Goal: Information Seeking & Learning: Learn about a topic

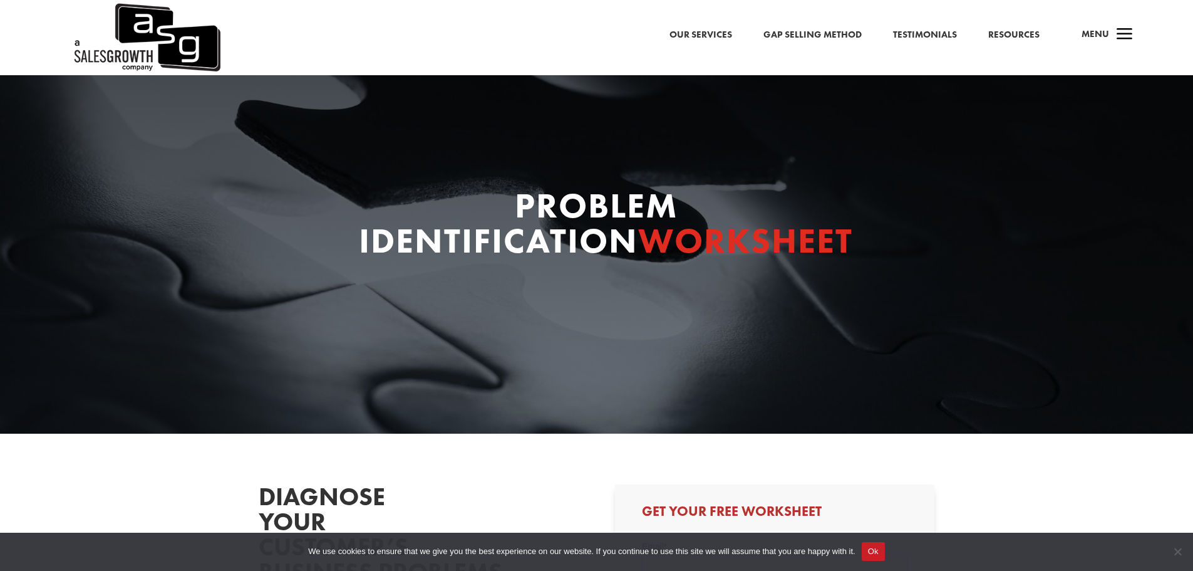
click at [792, 32] on link "Gap Selling Method" at bounding box center [813, 35] width 98 height 16
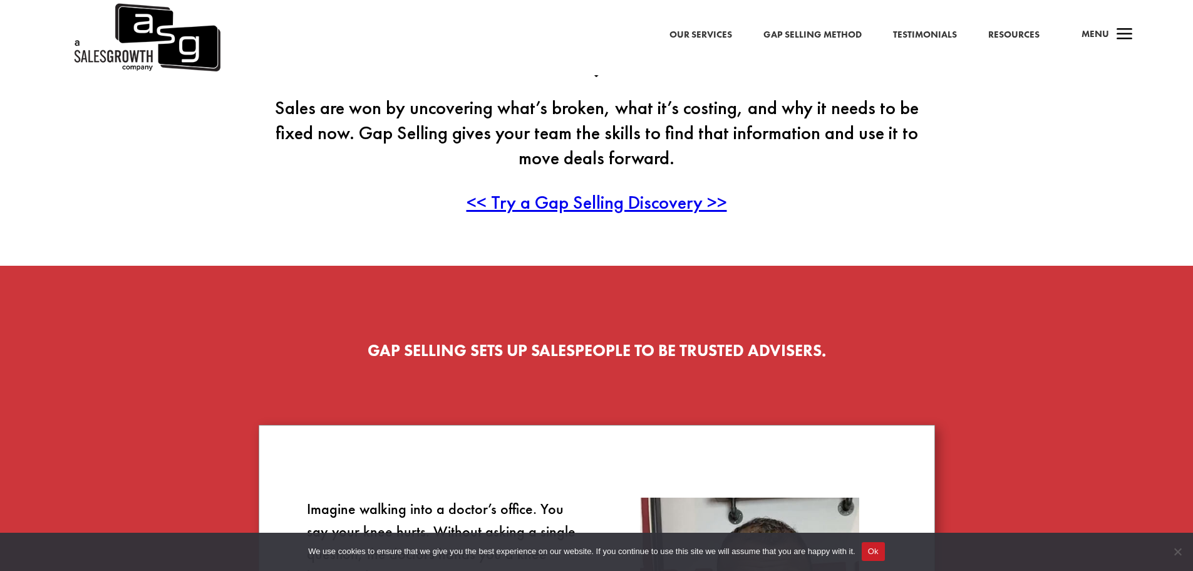
scroll to position [438, 0]
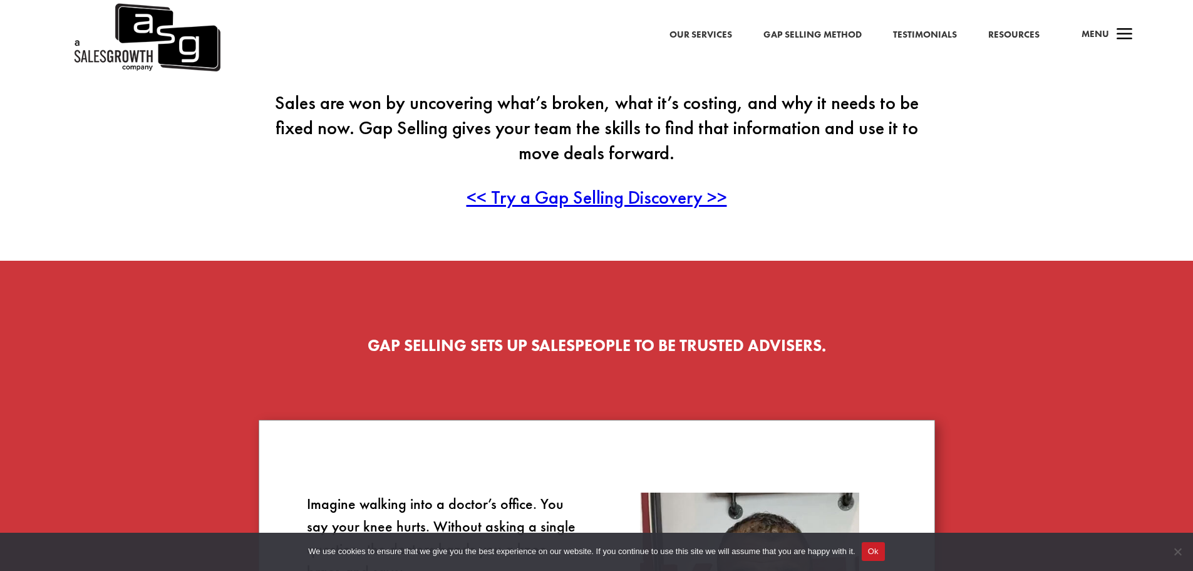
click at [525, 206] on span "<< Try a Gap Selling Discovery >>" at bounding box center [597, 197] width 261 height 24
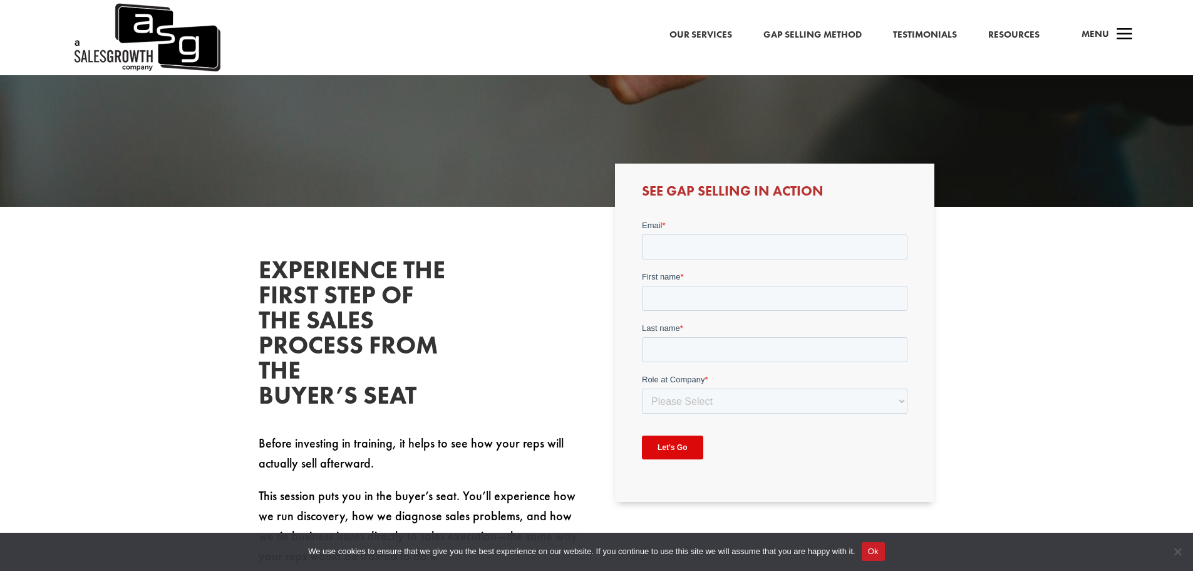
scroll to position [298, 0]
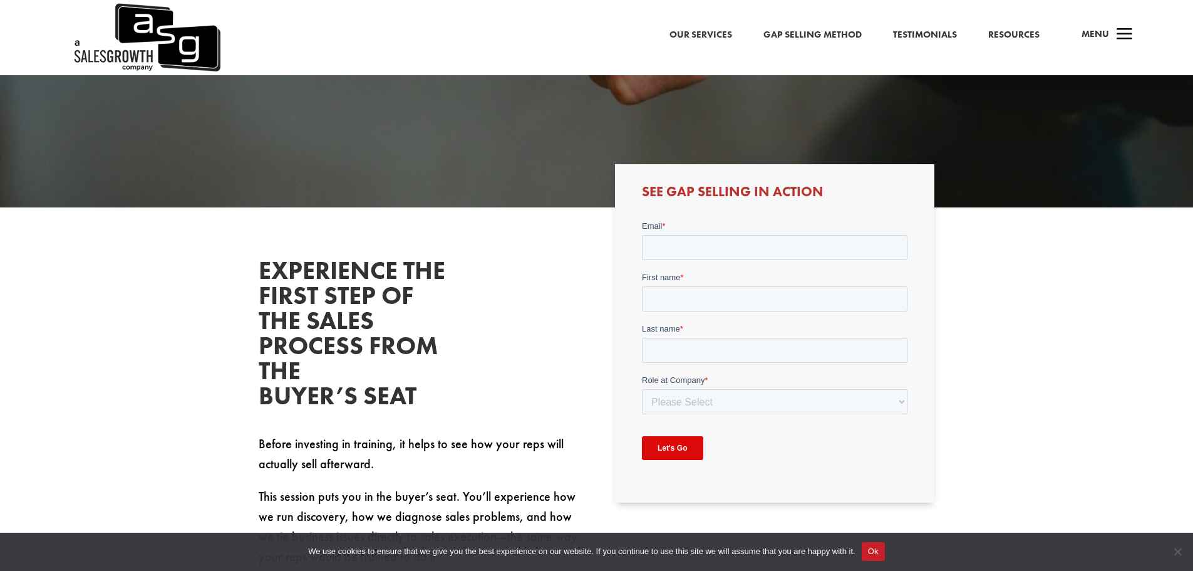
click at [1007, 34] on link "Resources" at bounding box center [1013, 35] width 51 height 16
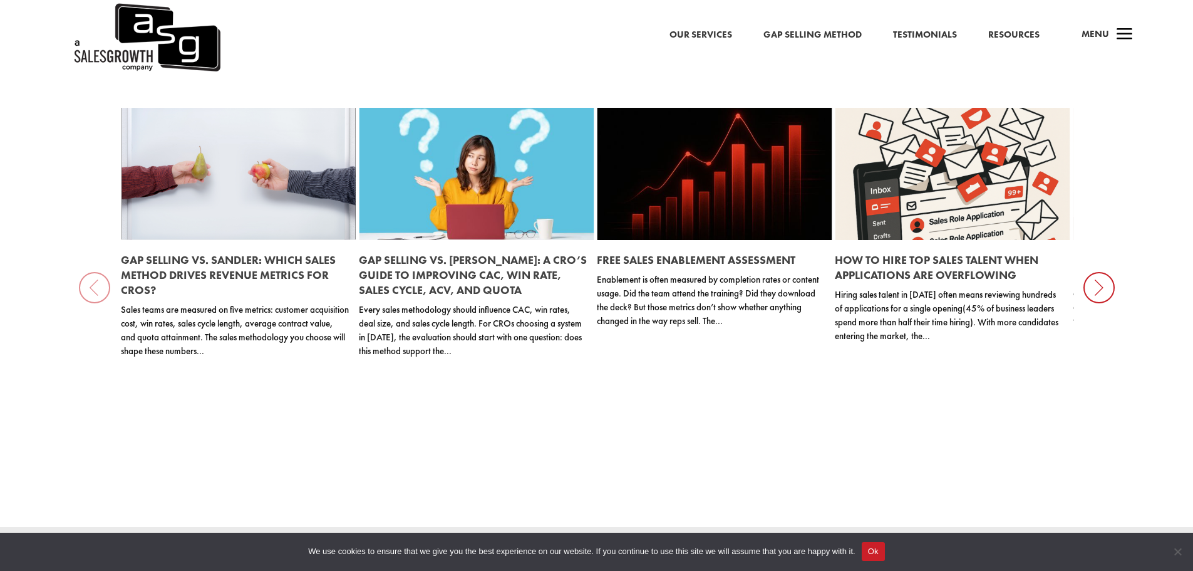
scroll to position [1486, 0]
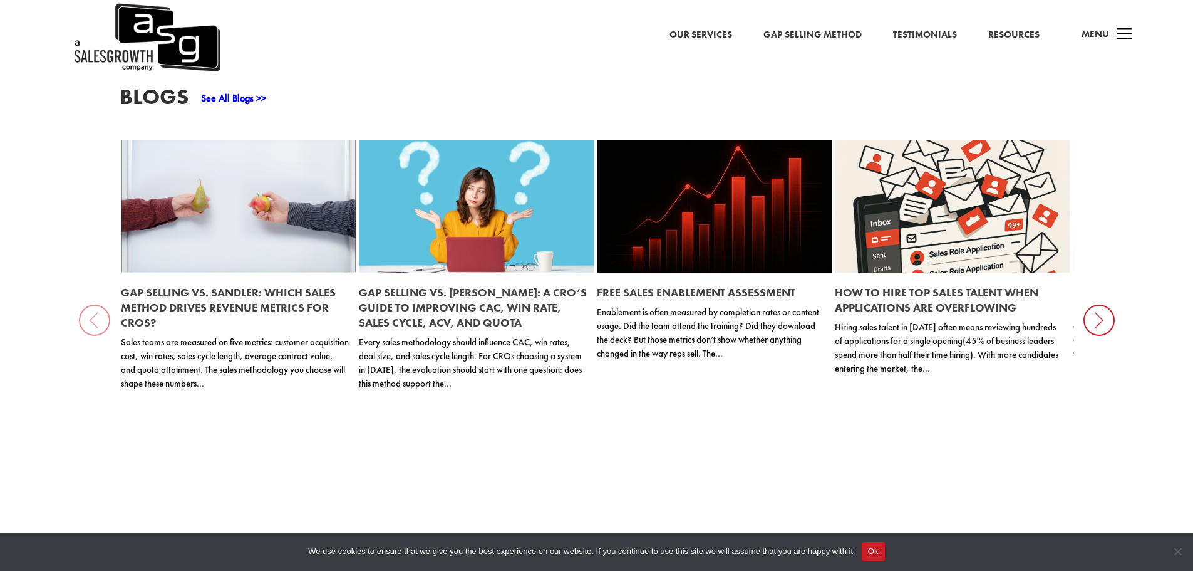
click at [1105, 310] on icon at bounding box center [1099, 319] width 31 height 31
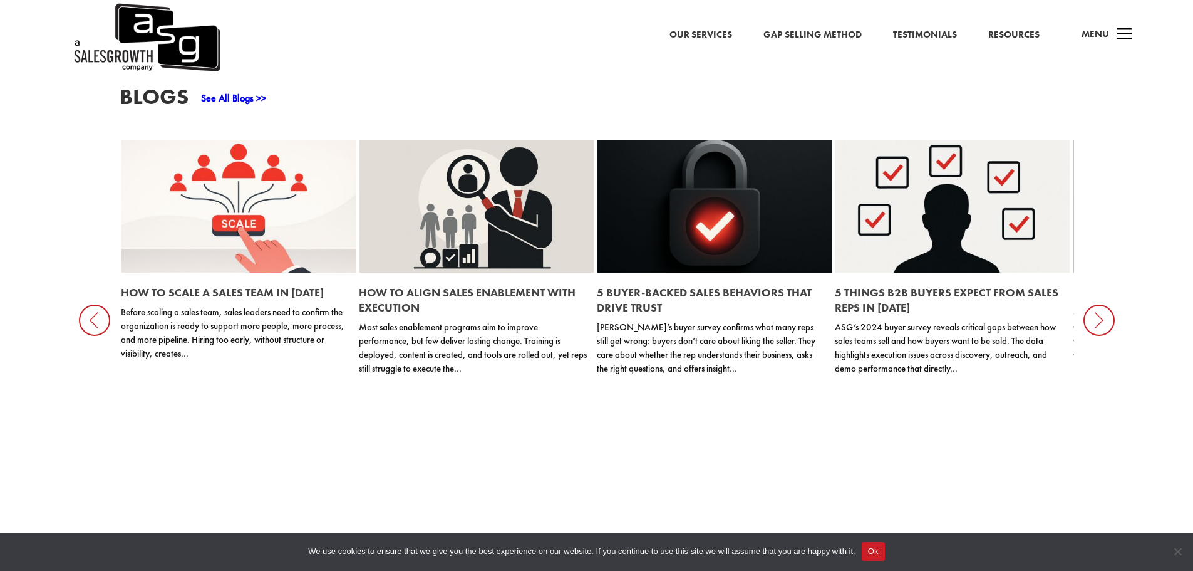
click at [556, 477] on div "Gap Selling vs. Sandler: Which Sales Method Drives Revenue Metrics for CROs? Sa…" at bounding box center [357, 320] width 2379 height 360
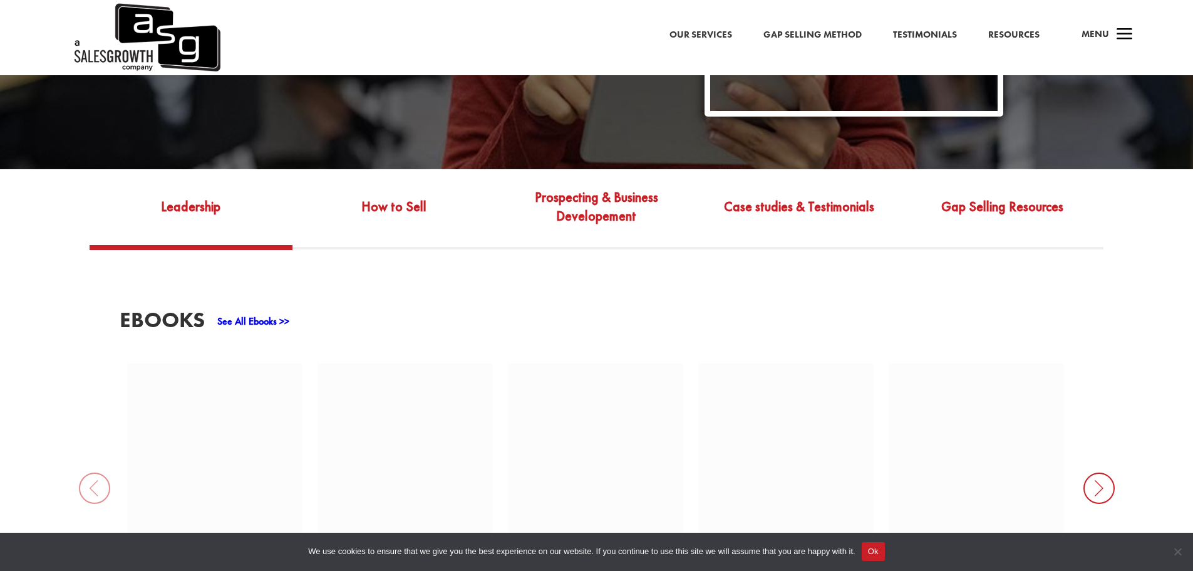
scroll to position [358, 0]
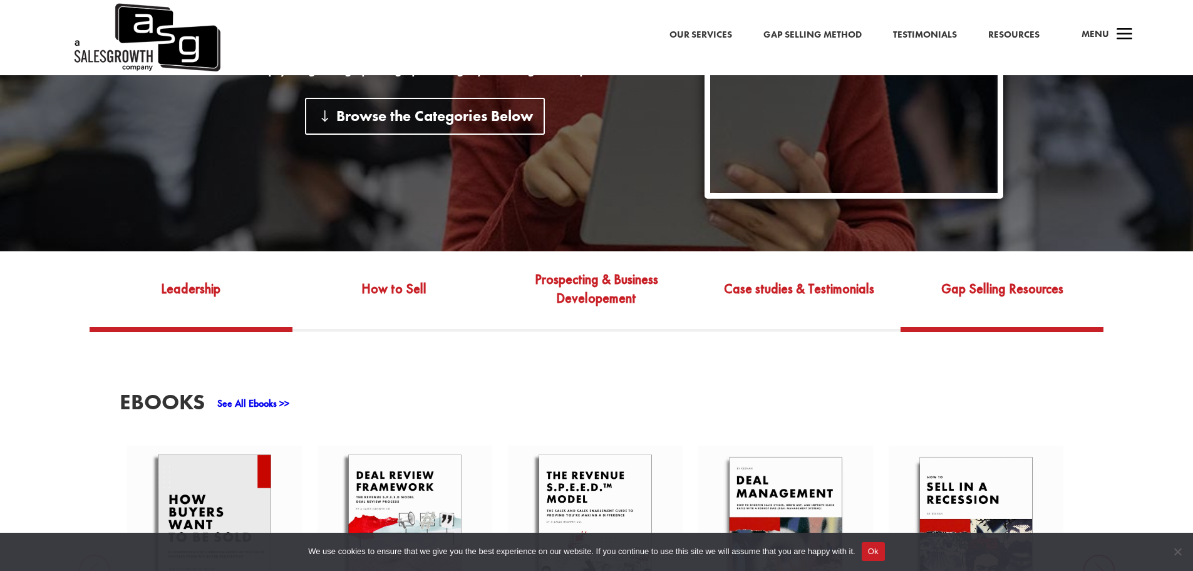
click at [990, 281] on link "Gap Selling Resources" at bounding box center [1002, 297] width 203 height 59
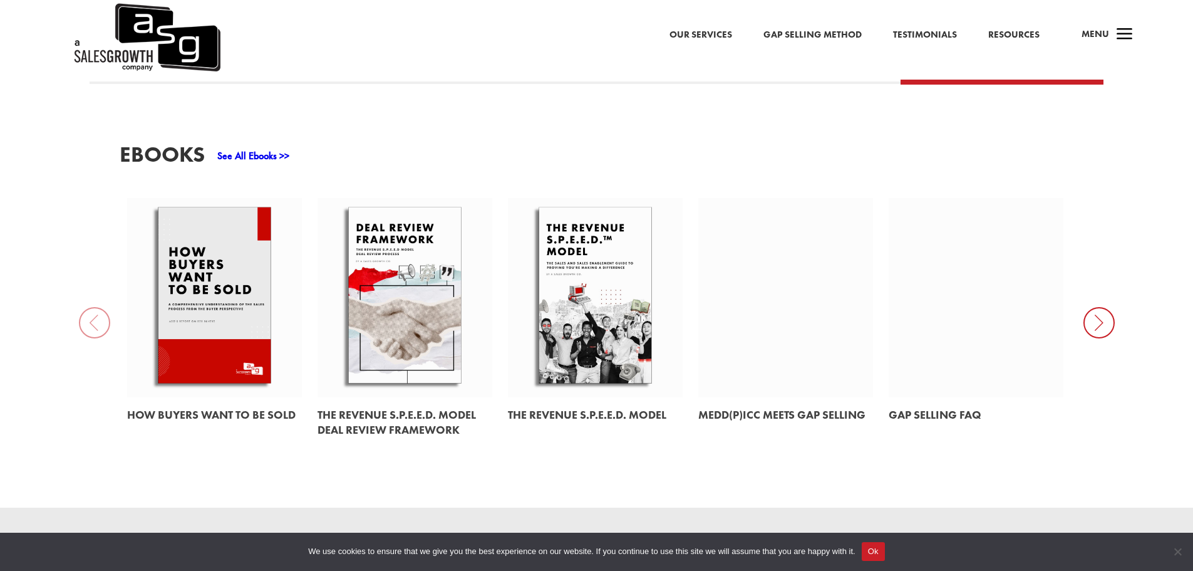
scroll to position [609, 0]
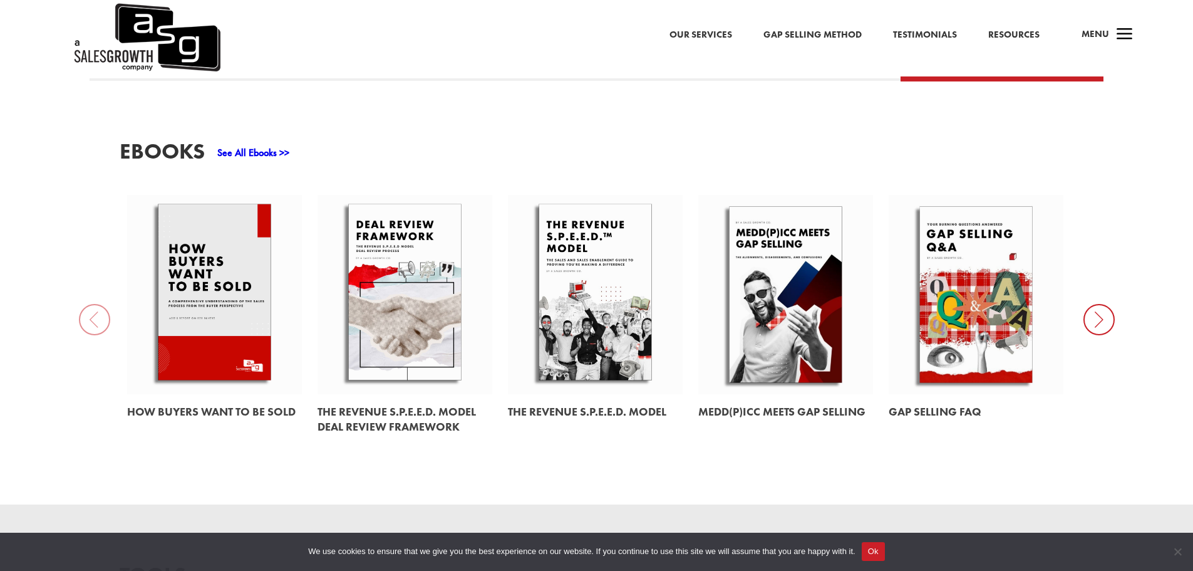
click at [1106, 311] on icon at bounding box center [1099, 319] width 31 height 31
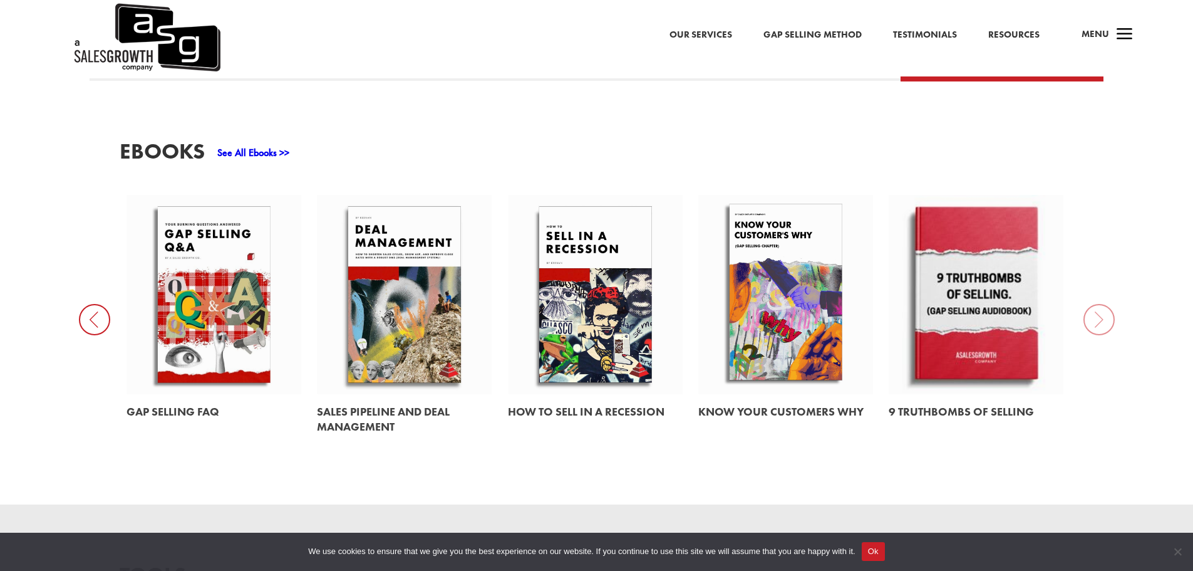
click at [1098, 308] on div "EBooks See All Ebooks >> How Buyers Want to be Sold The Revenue S.P.E.E.D. Mode…" at bounding box center [596, 292] width 1193 height 423
click at [995, 315] on link at bounding box center [976, 294] width 175 height 199
click at [741, 441] on div "EBooks See All Ebooks >> How Buyers Want to be Sold The Revenue S.P.E.E.D. Mode…" at bounding box center [596, 292] width 1193 height 423
click at [204, 293] on link at bounding box center [214, 294] width 175 height 199
click at [87, 304] on icon at bounding box center [94, 319] width 31 height 31
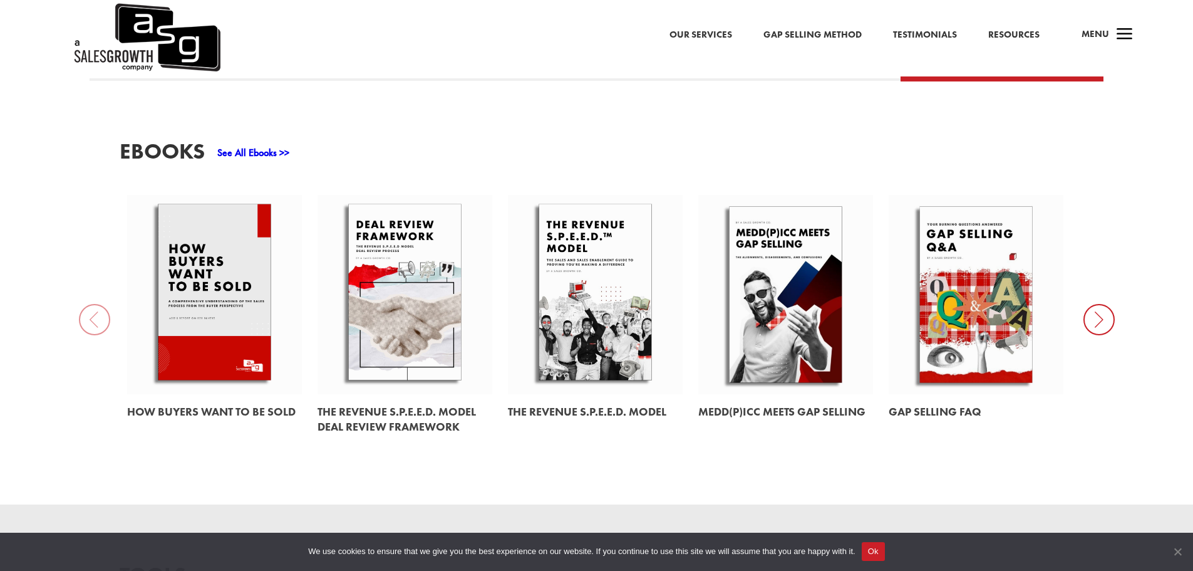
click at [1178, 549] on span "Cookie Notice" at bounding box center [1177, 551] width 13 height 13
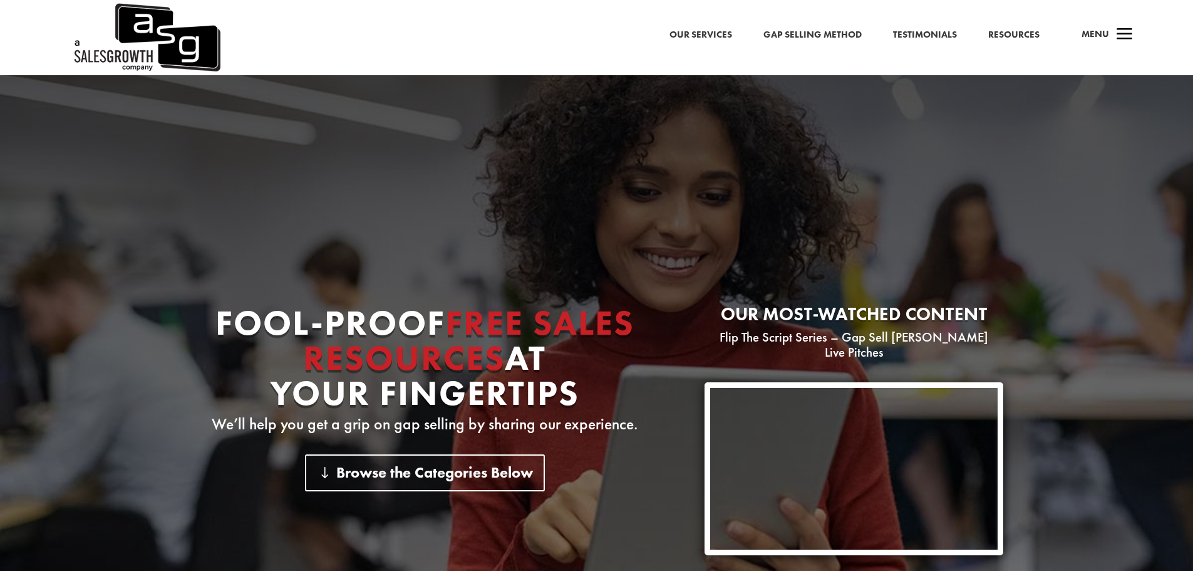
scroll to position [0, 0]
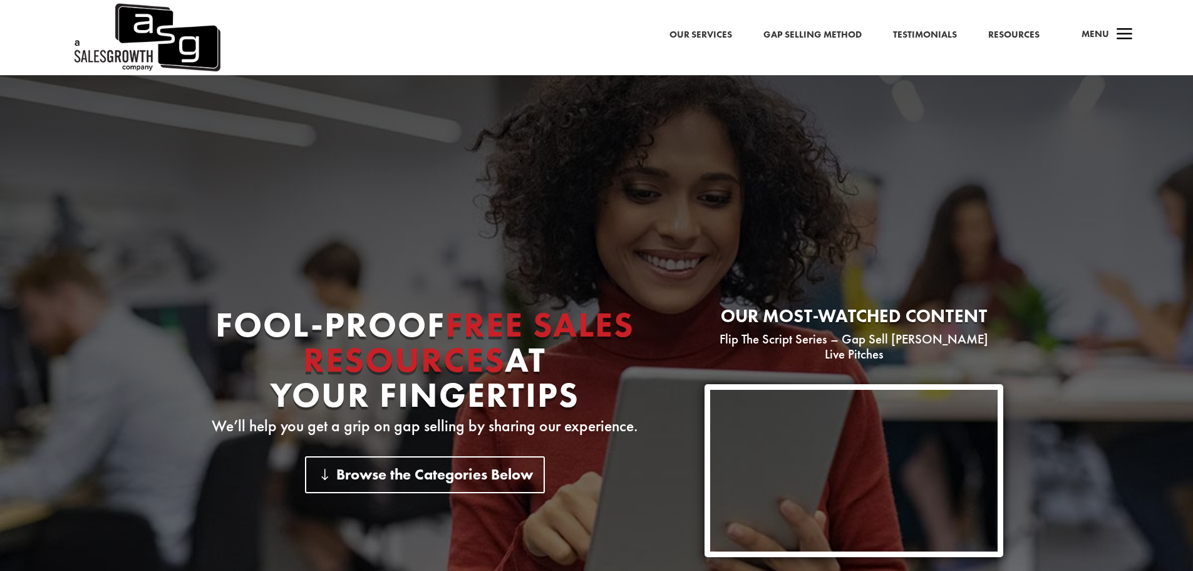
click at [813, 31] on link "Gap Selling Method" at bounding box center [813, 35] width 98 height 16
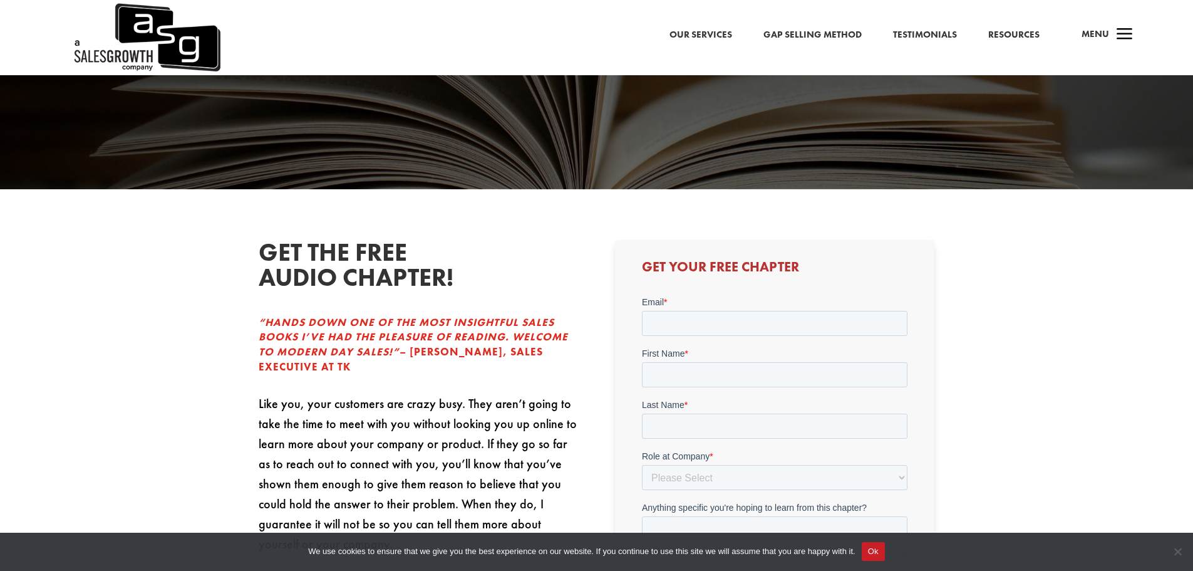
scroll to position [313, 0]
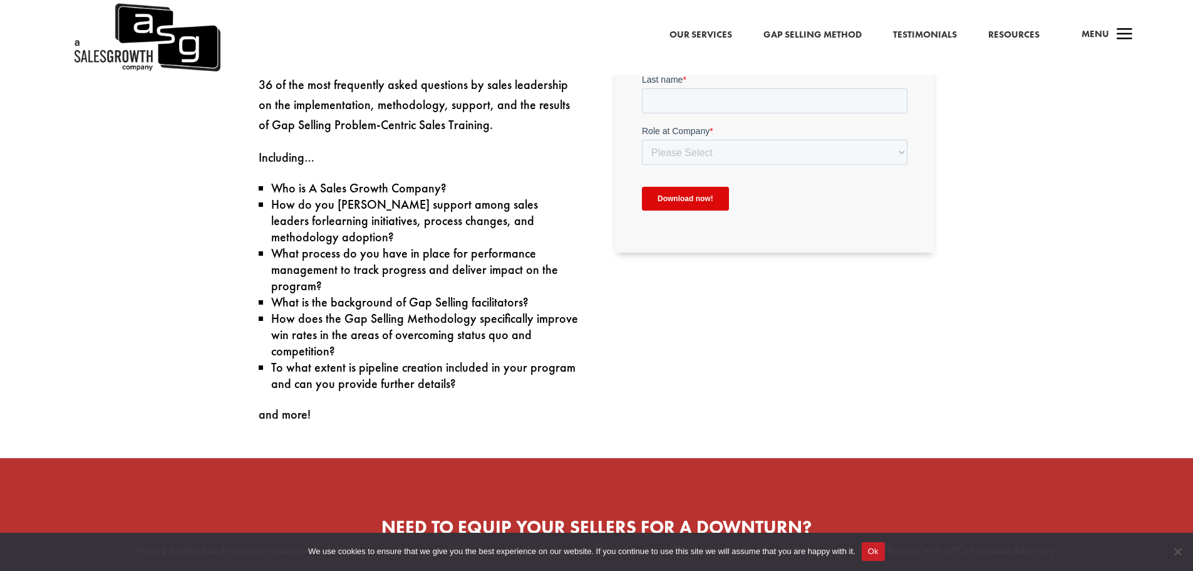
scroll to position [564, 0]
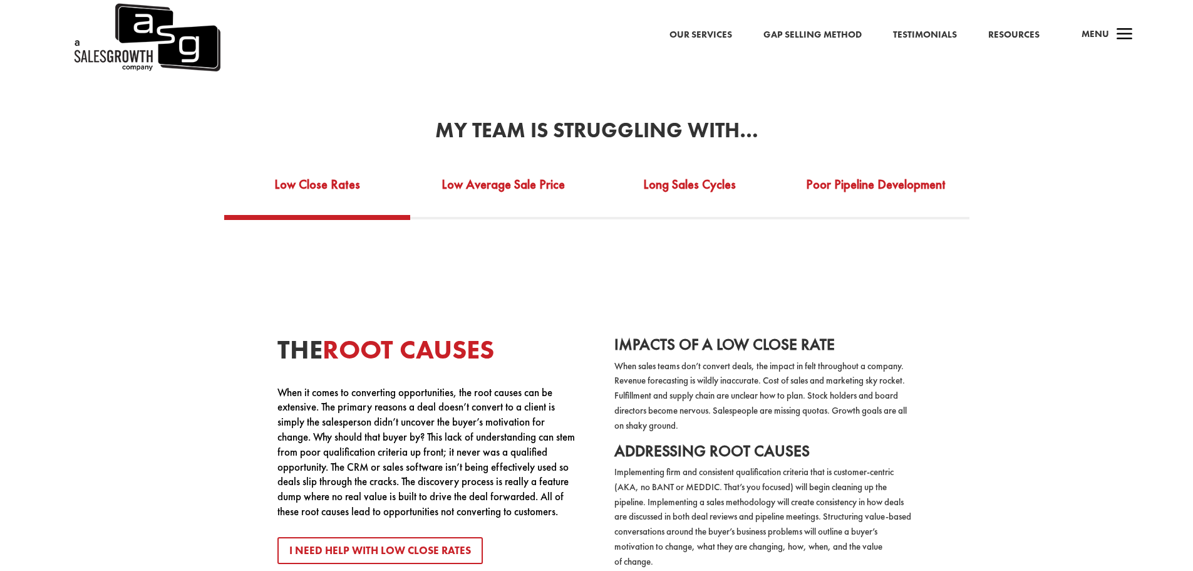
scroll to position [2380, 0]
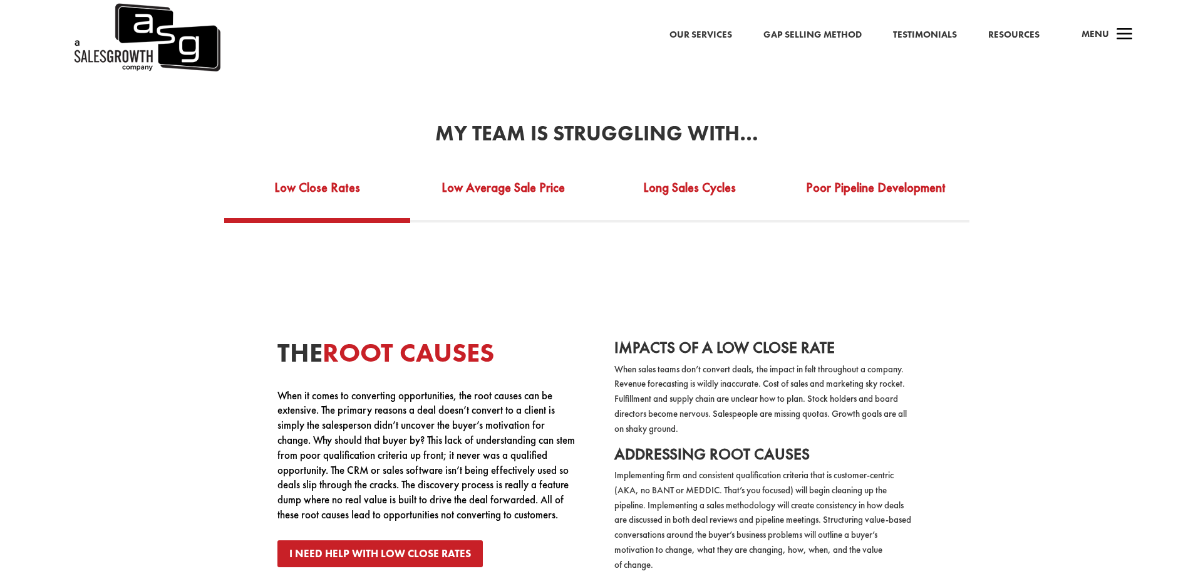
click at [433, 541] on link "I Need Help with Low Close Rates" at bounding box center [379, 553] width 205 height 27
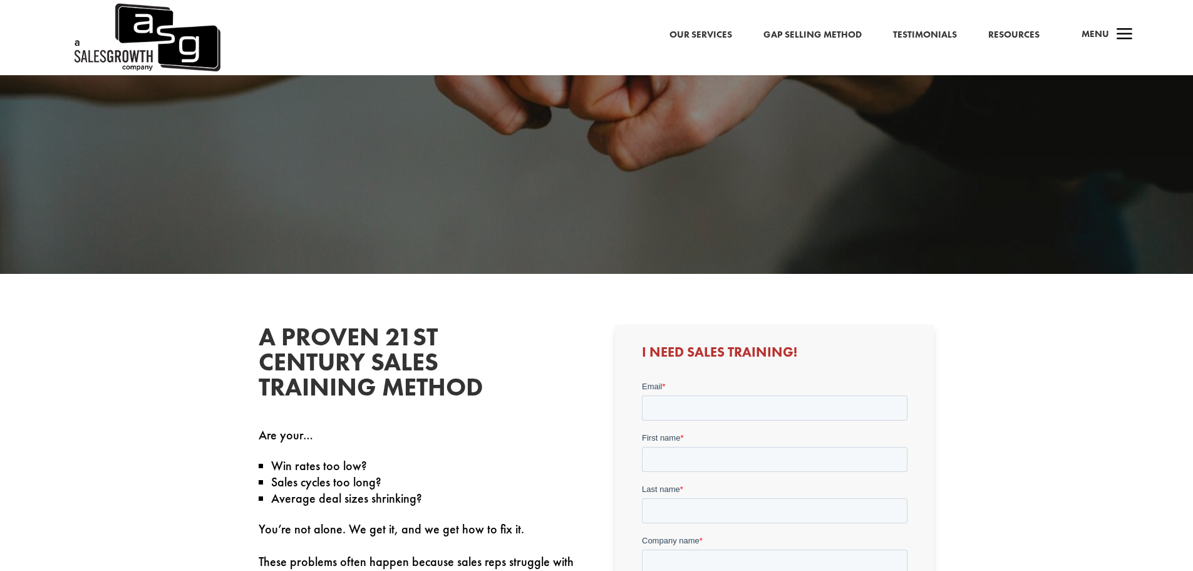
scroll to position [125, 0]
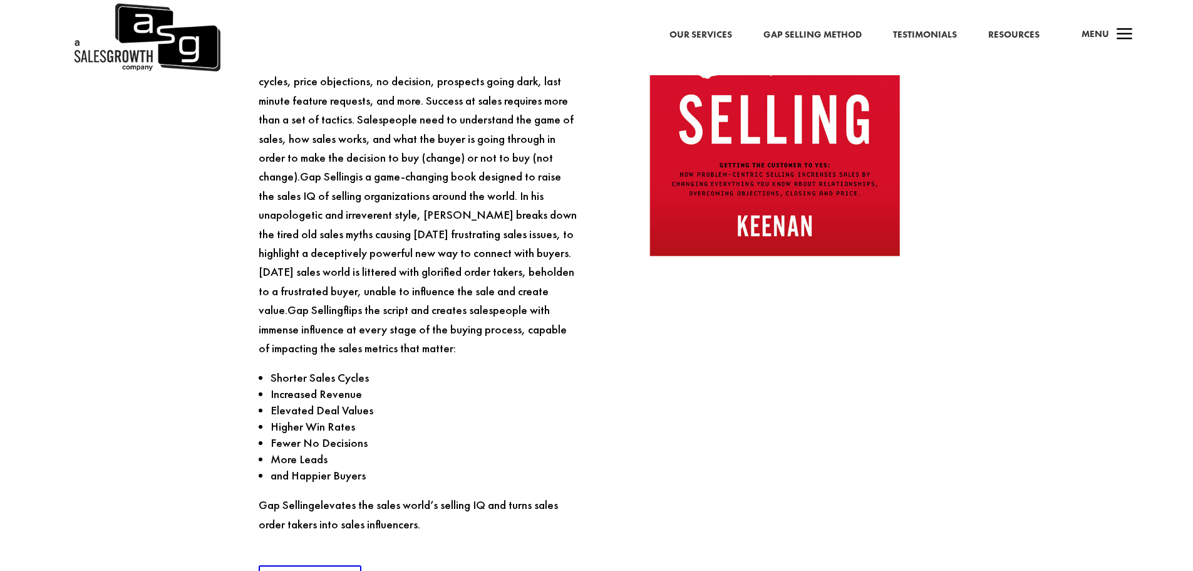
scroll to position [1503, 0]
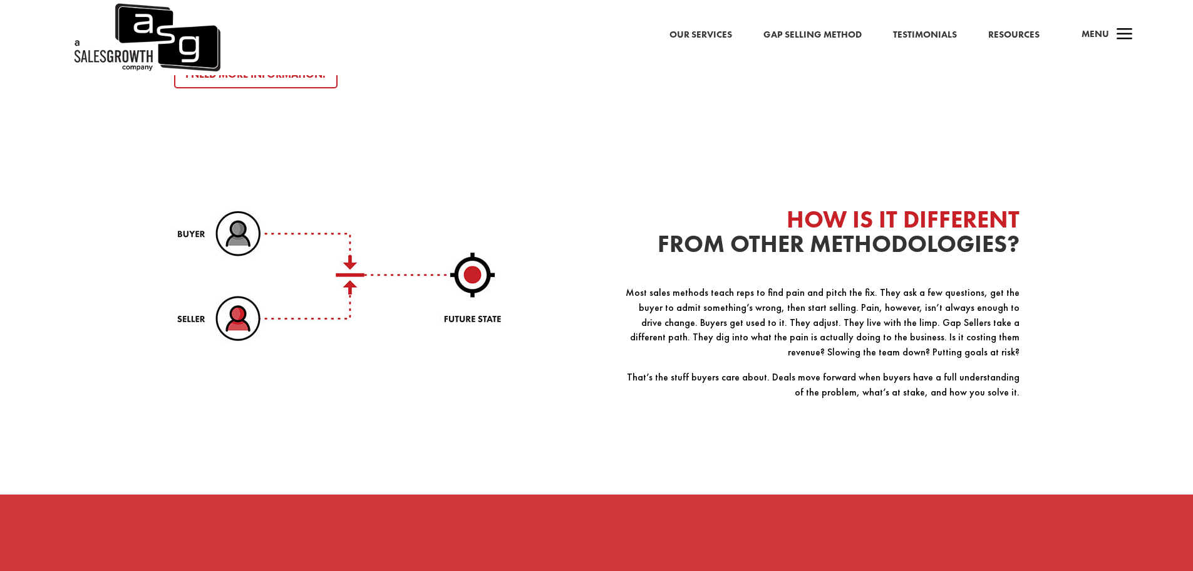
scroll to position [1691, 0]
